Goal: Information Seeking & Learning: Learn about a topic

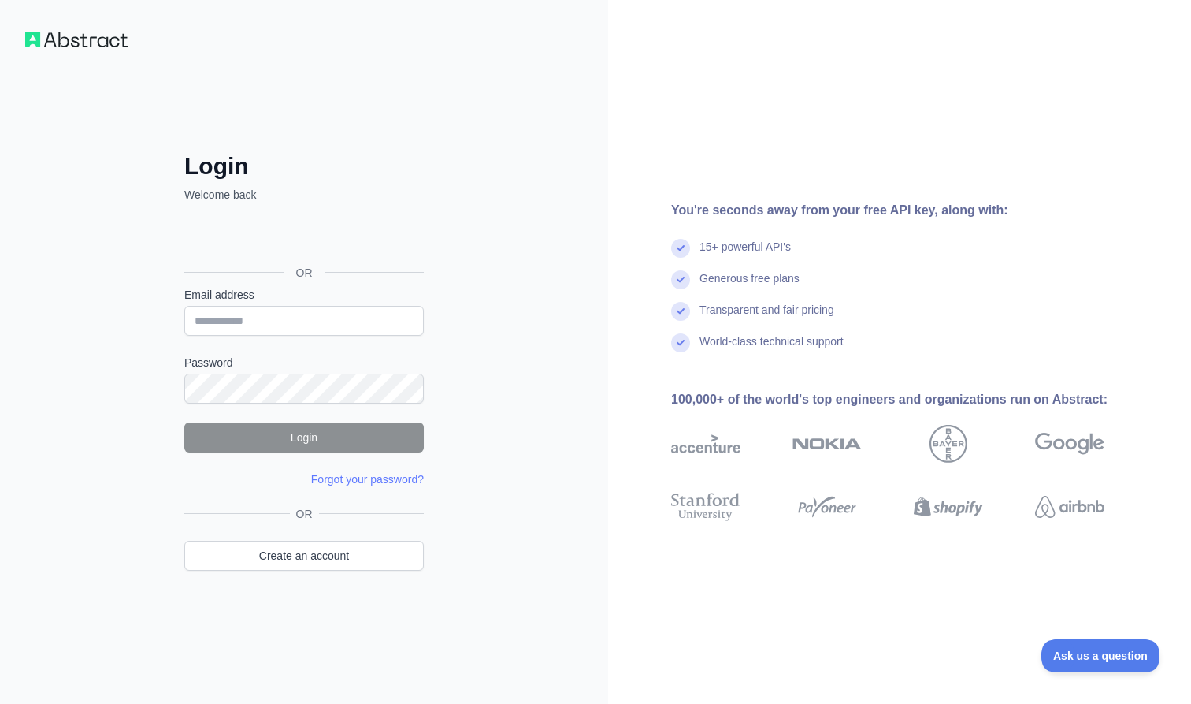
click at [356, 234] on div "Login dengan Google. Dibuka di tab baru" at bounding box center [302, 237] width 236 height 35
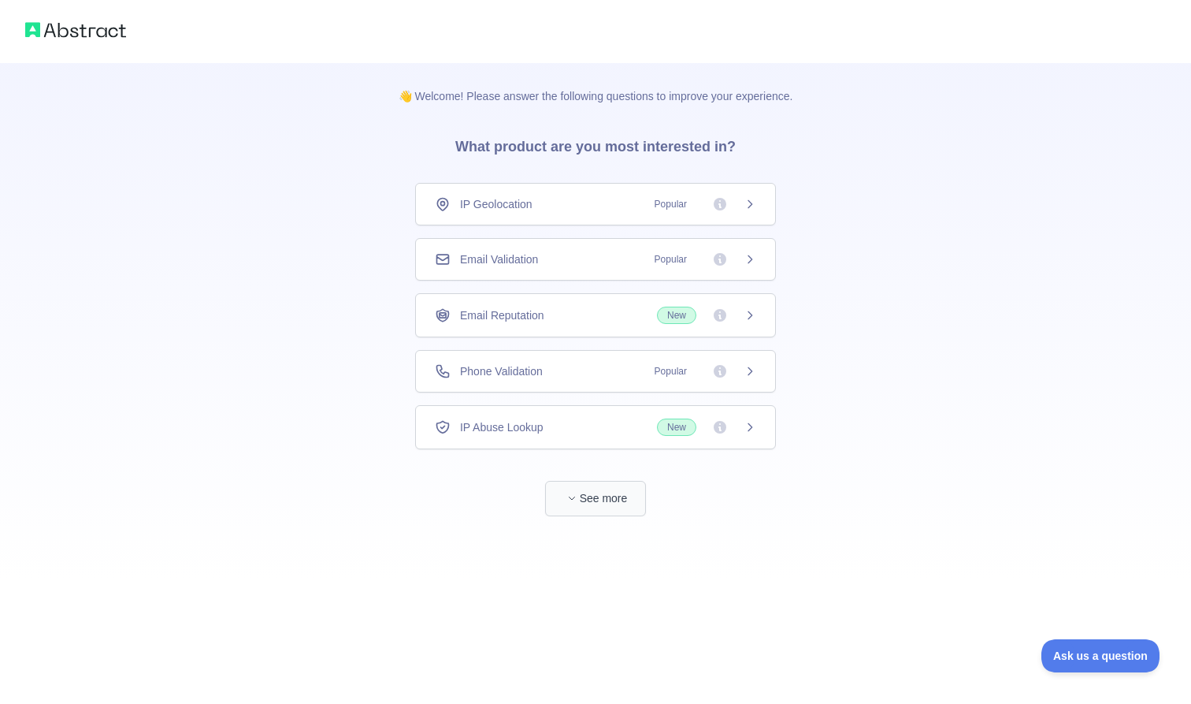
click at [574, 499] on icon "button" at bounding box center [571, 497] width 9 height 9
click at [544, 203] on div "IP Geolocation Popular" at bounding box center [595, 204] width 321 height 16
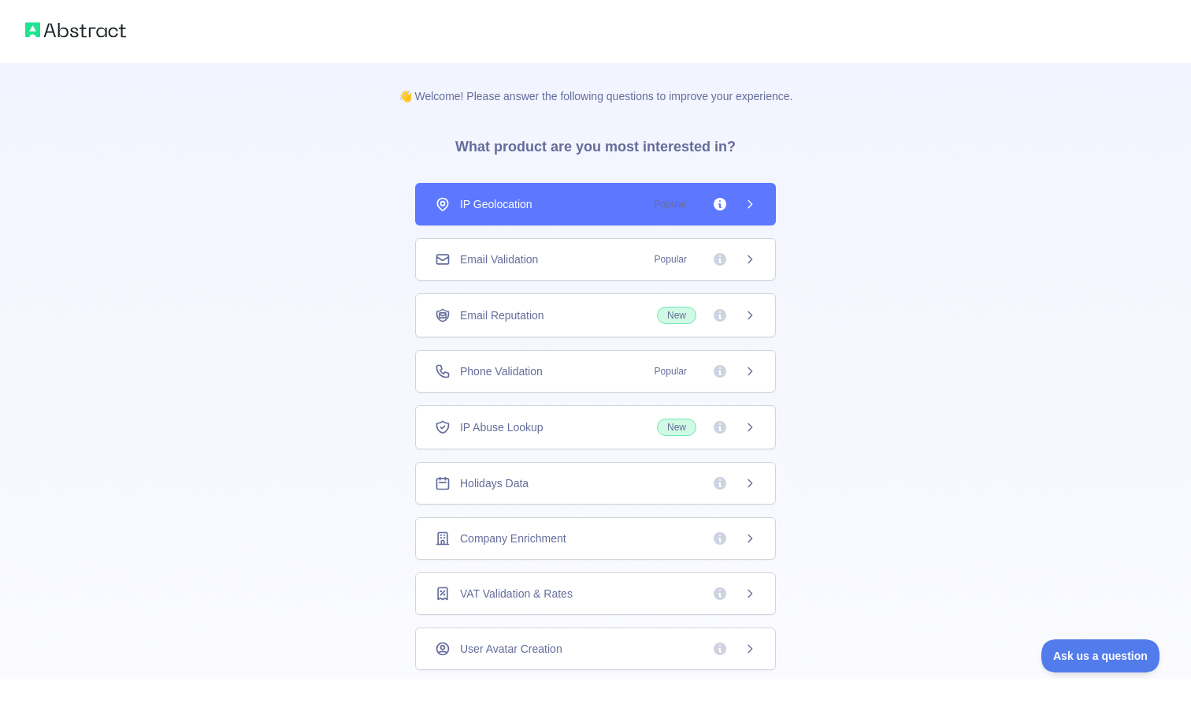
click at [545, 249] on div "Email Validation Popular" at bounding box center [595, 259] width 361 height 43
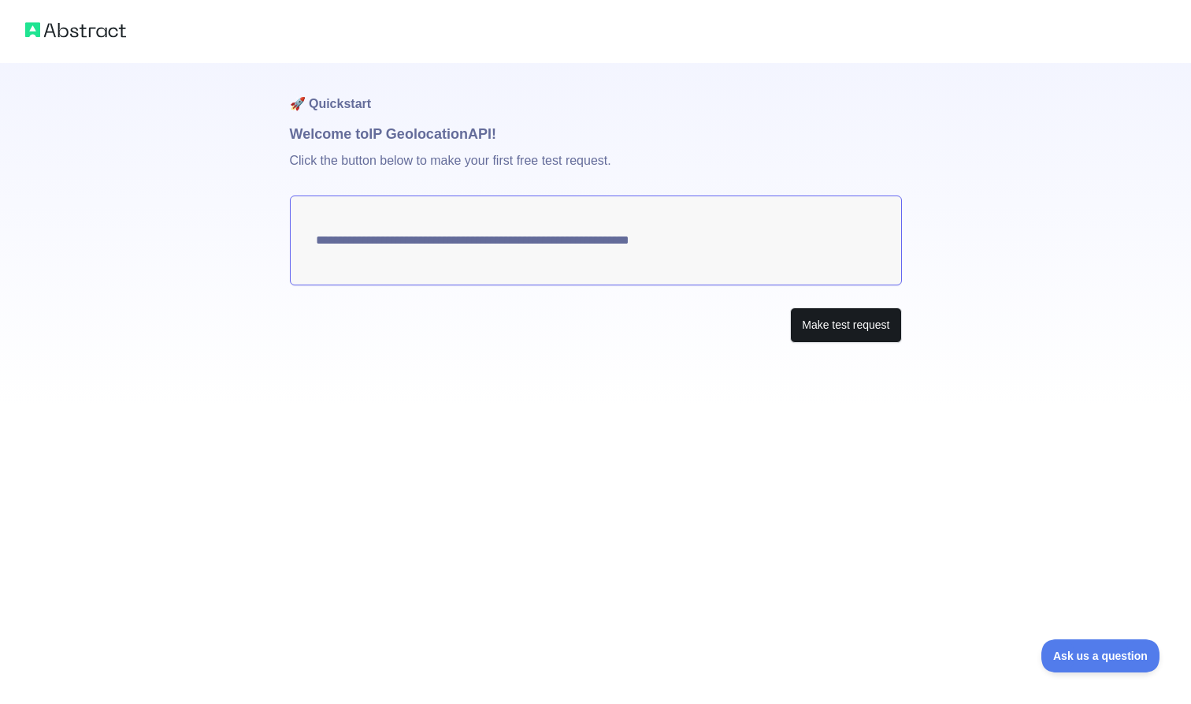
click at [819, 311] on button "Make test request" at bounding box center [845, 324] width 111 height 35
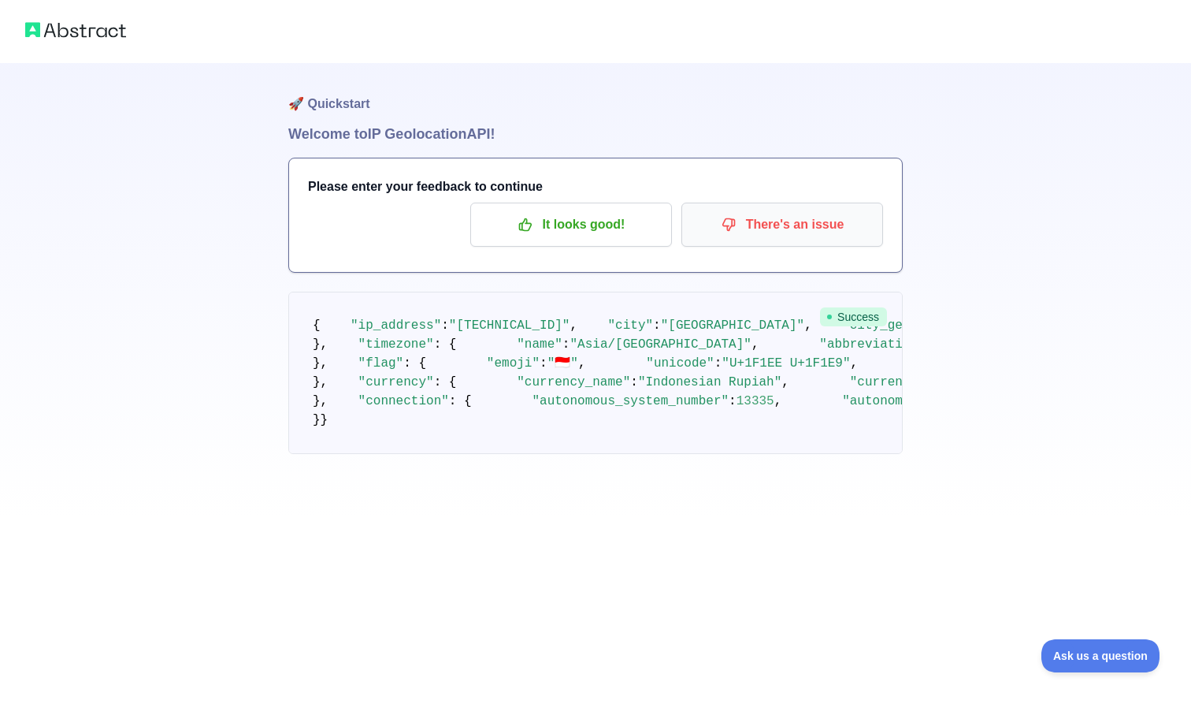
scroll to position [31, 0]
click at [588, 211] on p "It looks good!" at bounding box center [571, 224] width 178 height 27
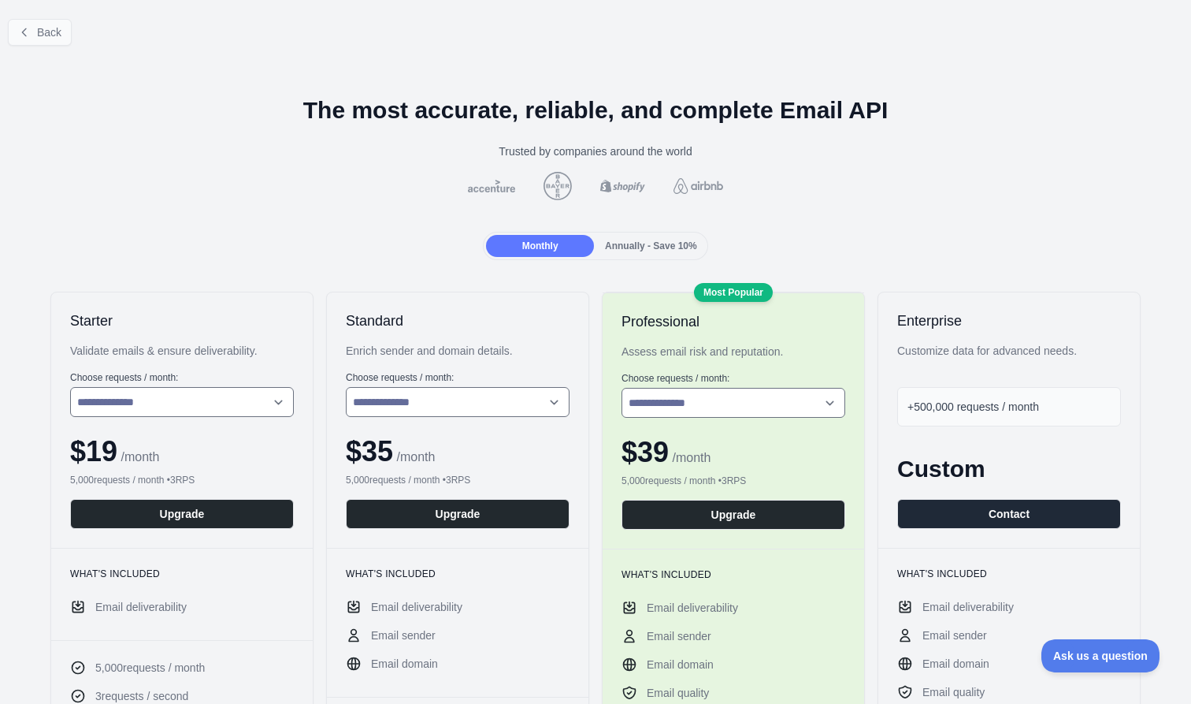
click at [43, 42] on button "Back" at bounding box center [40, 32] width 64 height 27
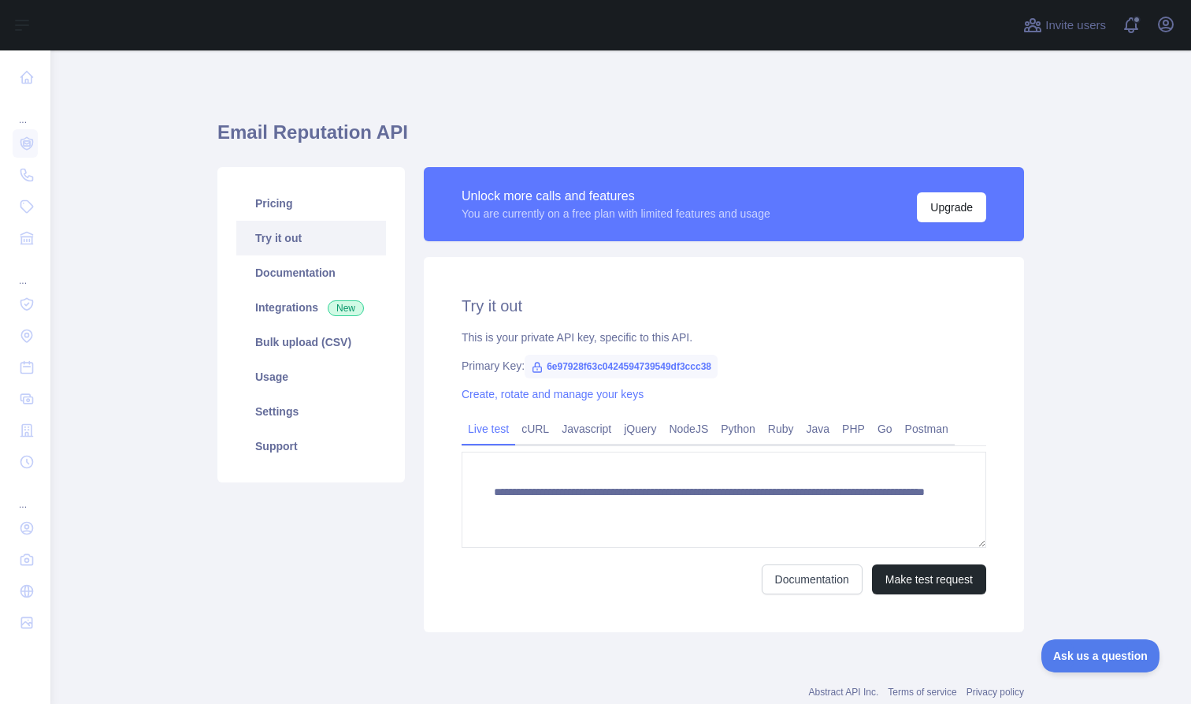
click at [652, 364] on span "6e97928f63c0424594739549df3ccc38" at bounding box center [621, 367] width 193 height 24
copy span "6e97928f63c0424594739549df3ccc38"
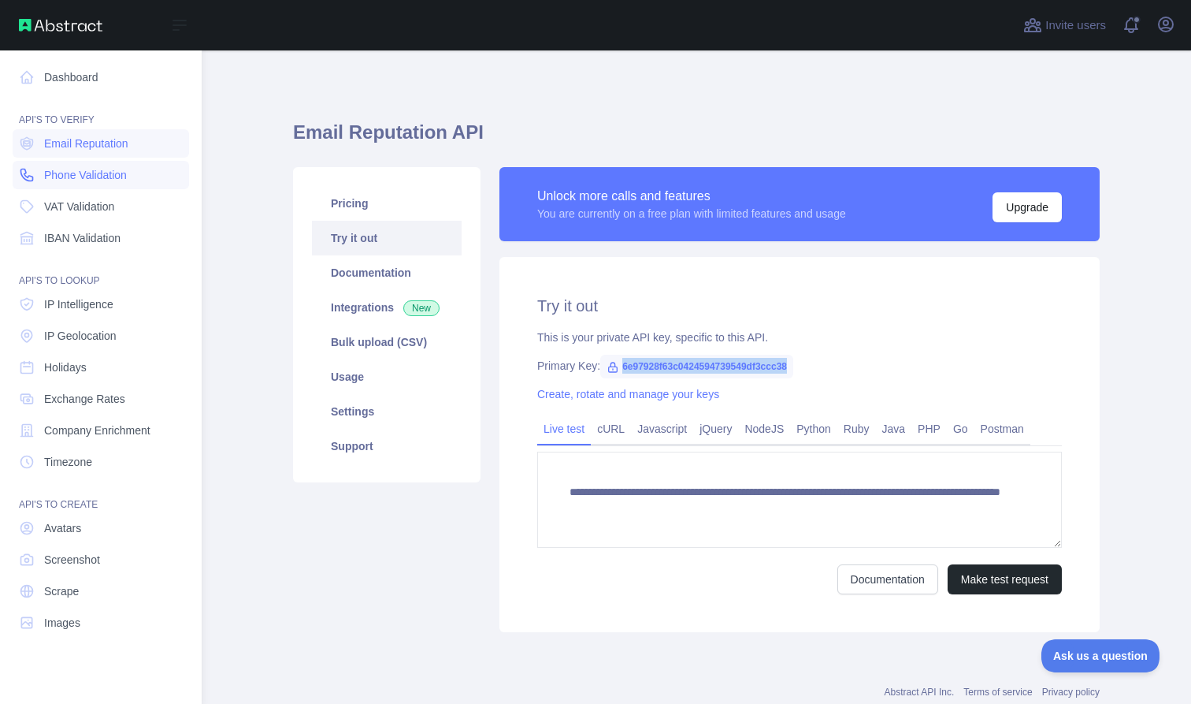
click at [51, 173] on span "Phone Validation" at bounding box center [85, 175] width 83 height 16
click at [123, 429] on span "Company Enrichment" at bounding box center [97, 430] width 106 height 16
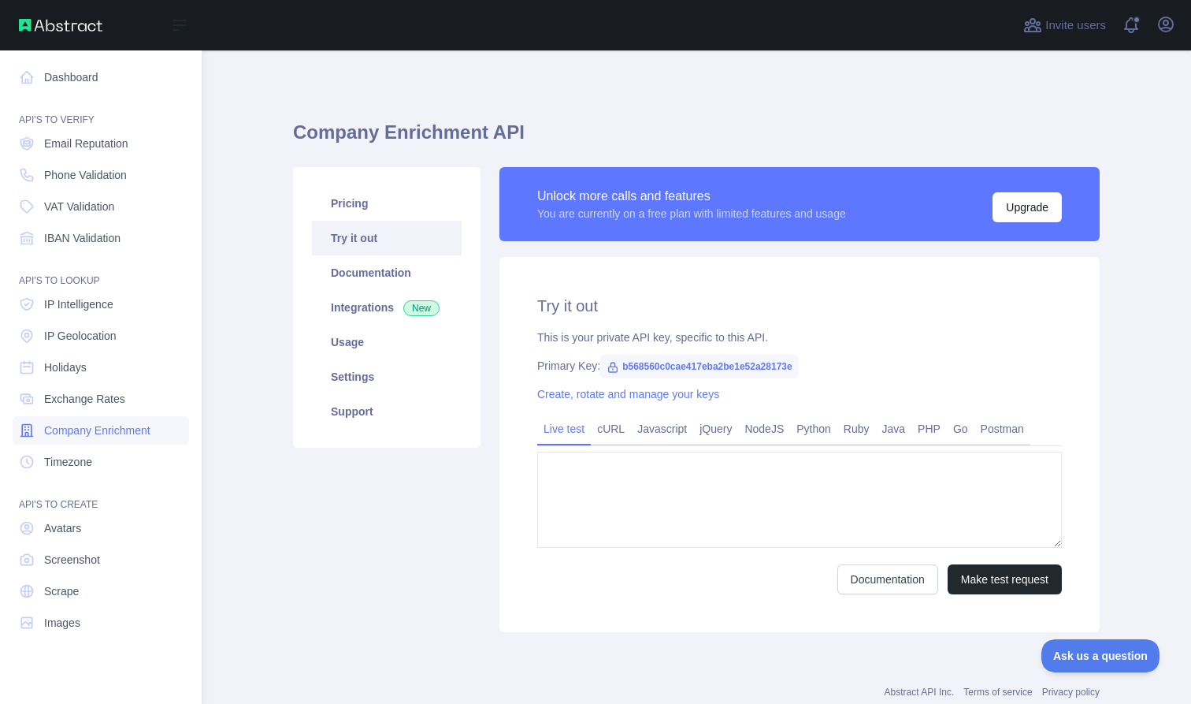
type textarea "**********"
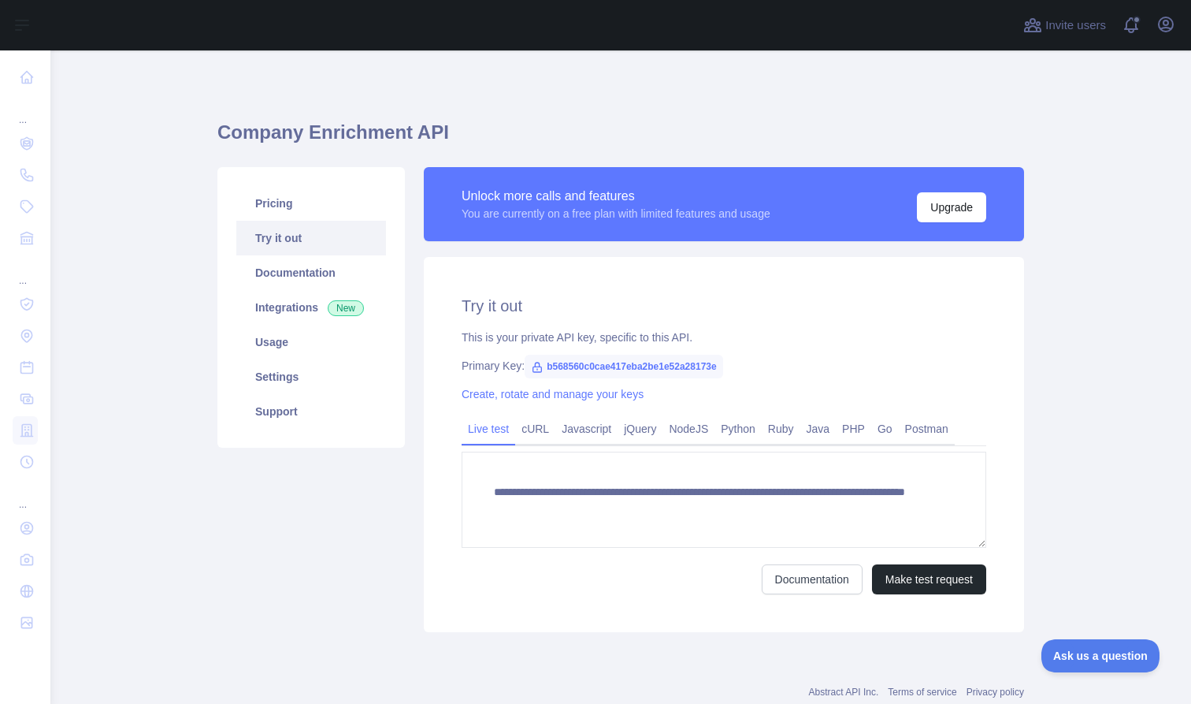
click at [588, 370] on span "b568560c0cae417eba2be1e52a28173e" at bounding box center [624, 367] width 199 height 24
copy span "b568560c0cae417eba2be1e52a28173e"
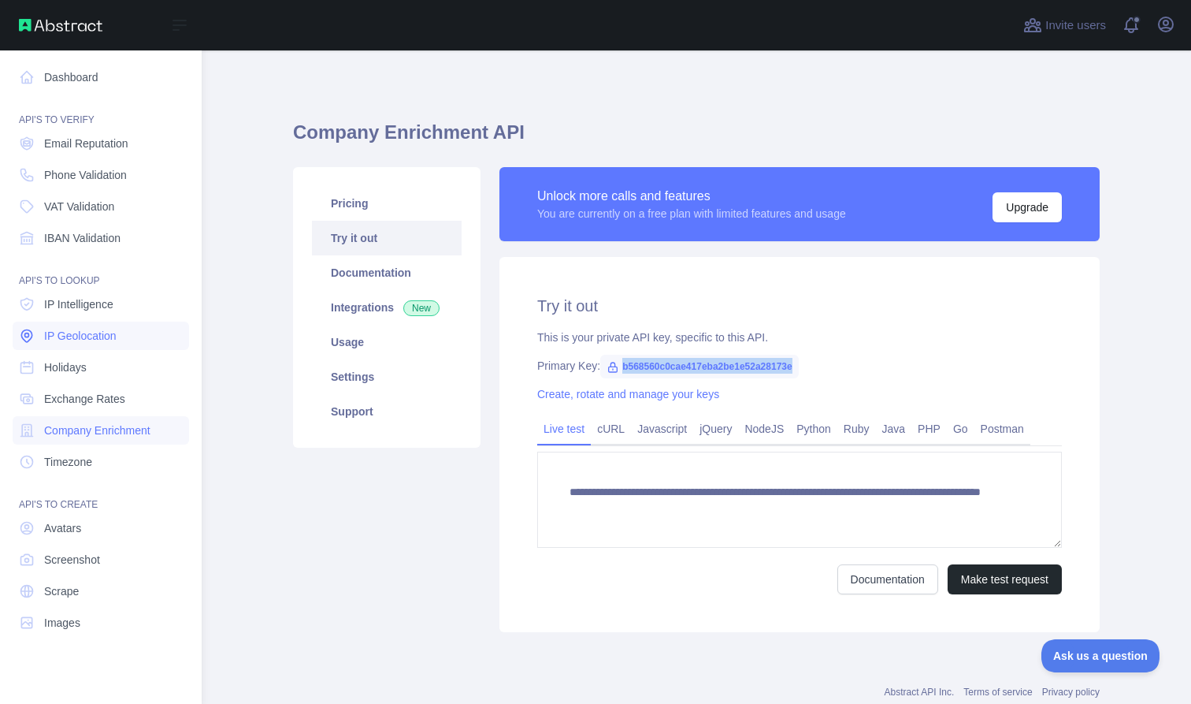
click at [82, 341] on span "IP Geolocation" at bounding box center [80, 336] width 72 height 16
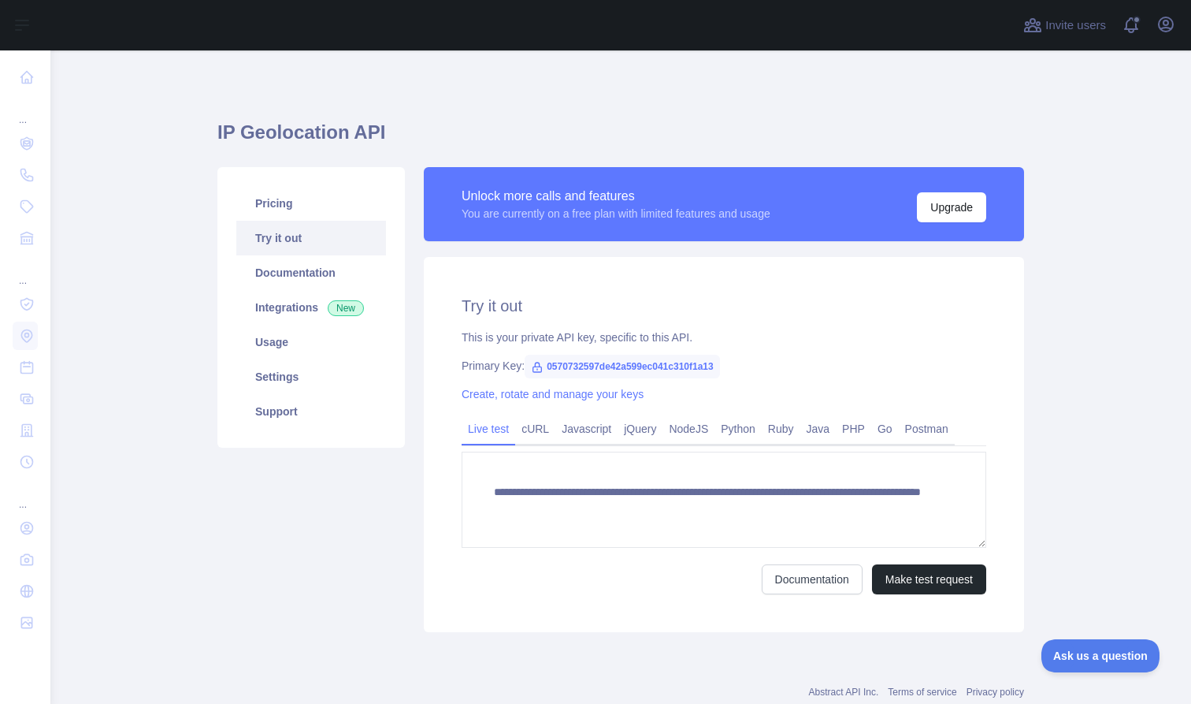
click at [591, 368] on span "0570732597de42a599ec041c310f1a13" at bounding box center [622, 367] width 195 height 24
copy span "0570732597de42a599ec041c310f1a13"
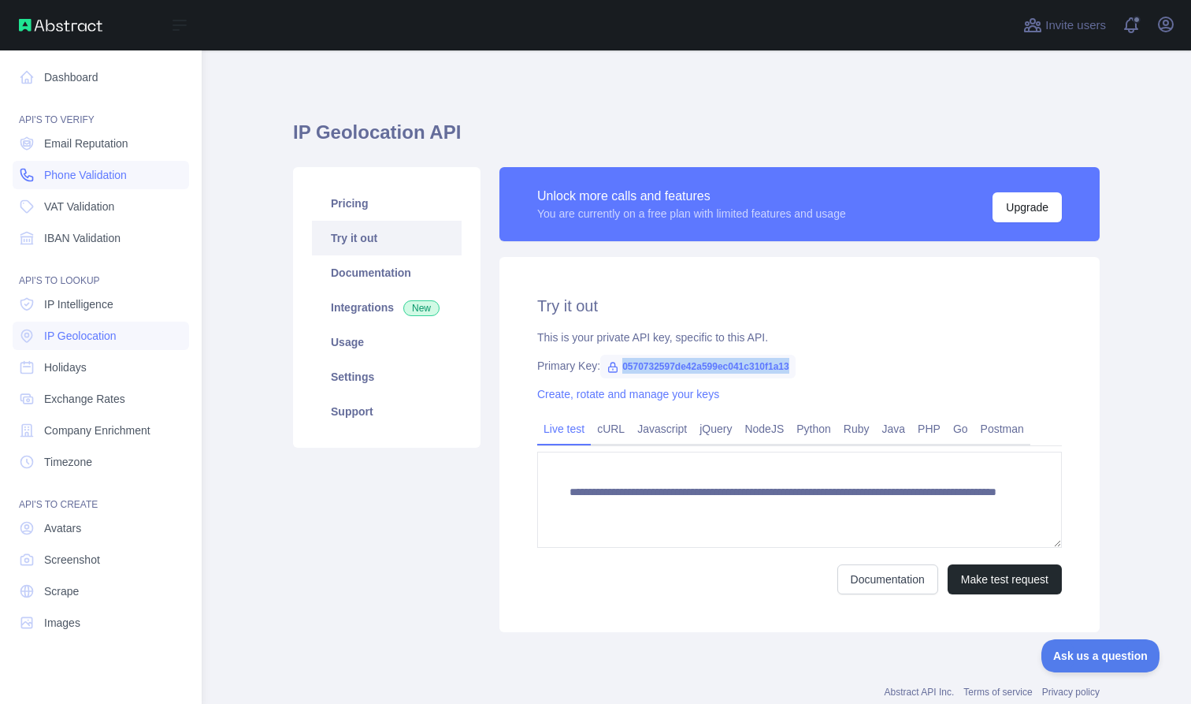
click at [81, 174] on span "Phone Validation" at bounding box center [85, 175] width 83 height 16
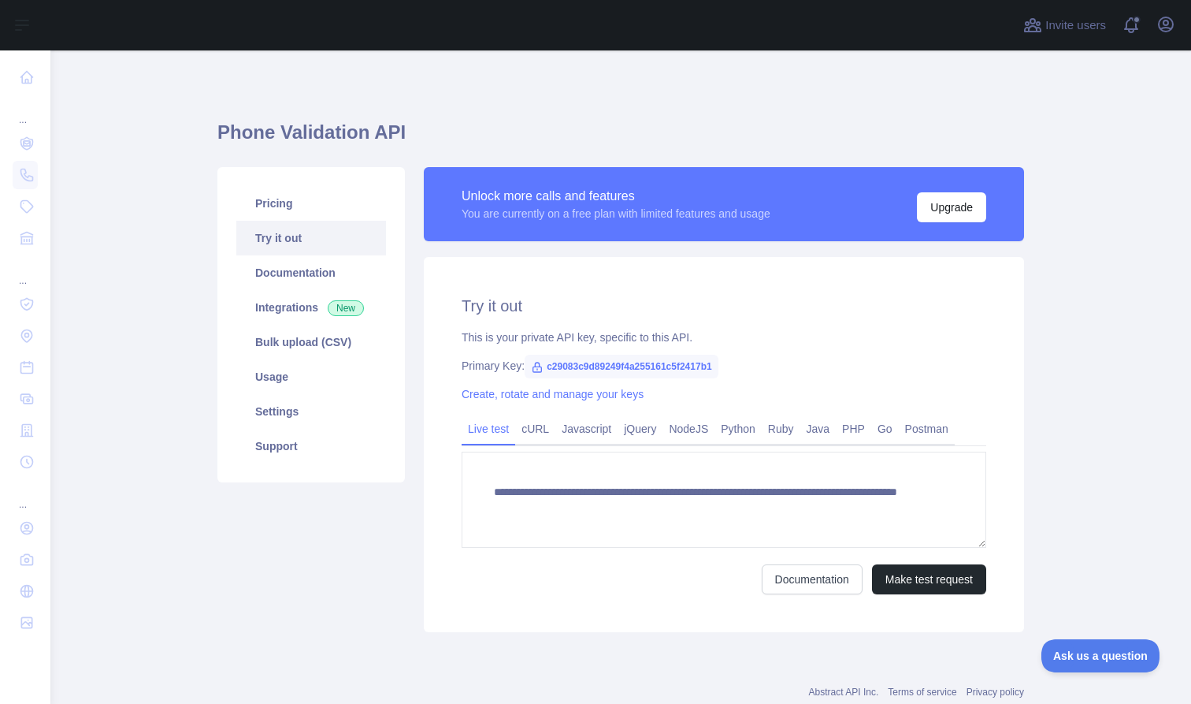
click at [600, 369] on span "c29083c9d89249f4a255161c5f2417b1" at bounding box center [622, 367] width 194 height 24
copy span "c29083c9d89249f4a255161c5f2417b1"
